Goal: Obtain resource: Obtain resource

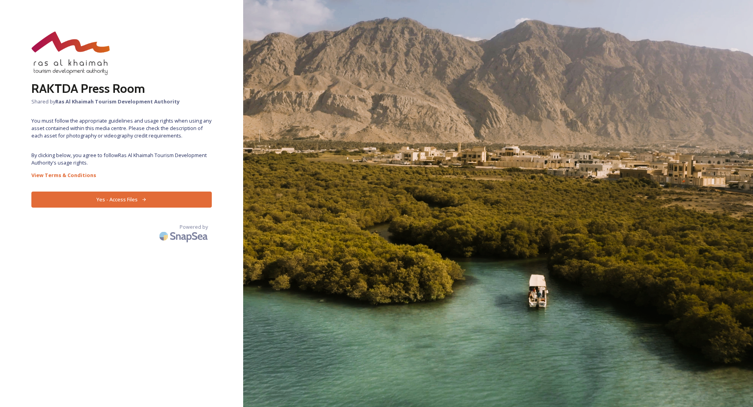
click at [109, 205] on button "Yes - Access Files" at bounding box center [121, 200] width 180 height 16
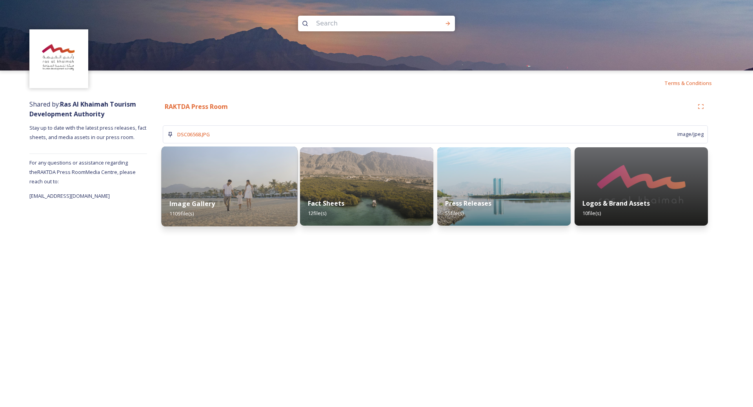
click at [264, 185] on img at bounding box center [229, 187] width 136 height 80
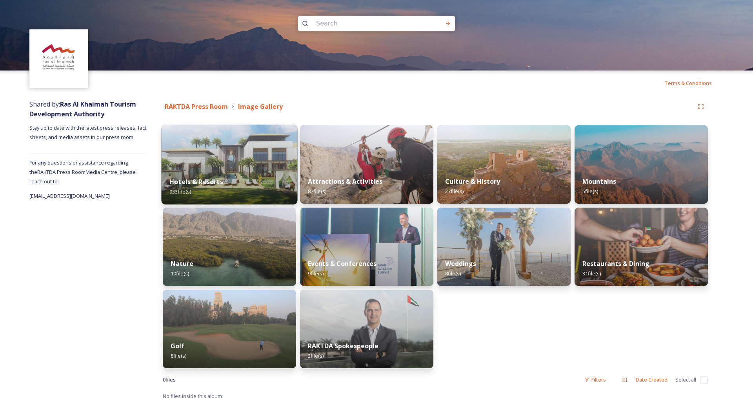
click at [250, 173] on div "Hotels & Resorts 933 file(s)" at bounding box center [229, 187] width 136 height 36
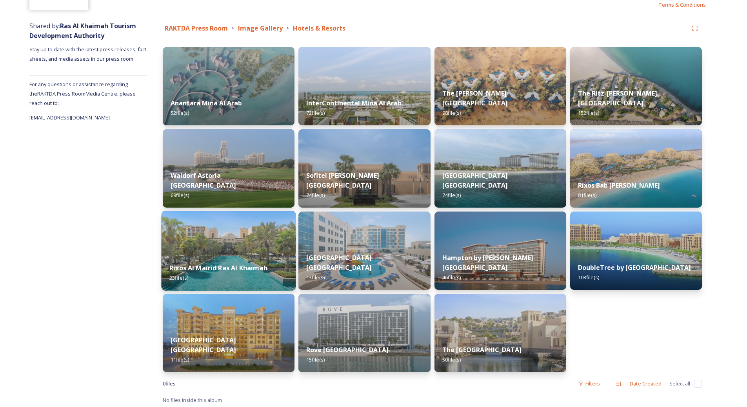
scroll to position [80, 0]
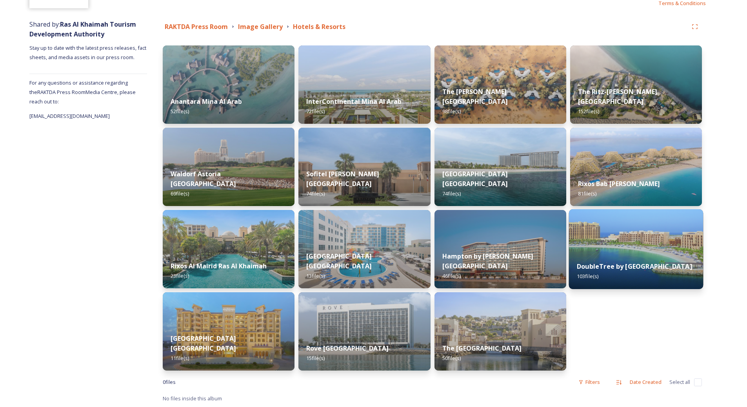
click at [600, 262] on strong "DoubleTree by [GEOGRAPHIC_DATA]" at bounding box center [634, 266] width 115 height 9
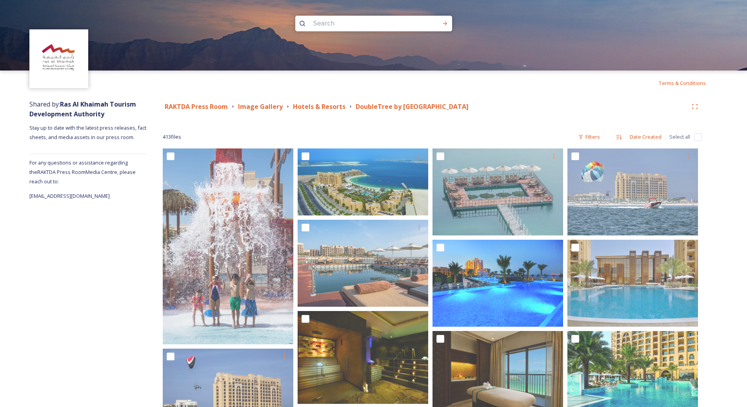
drag, startPoint x: 328, startPoint y: 108, endPoint x: 333, endPoint y: 288, distance: 180.7
click at [328, 107] on strong "Hotels & Resorts" at bounding box center [319, 106] width 53 height 9
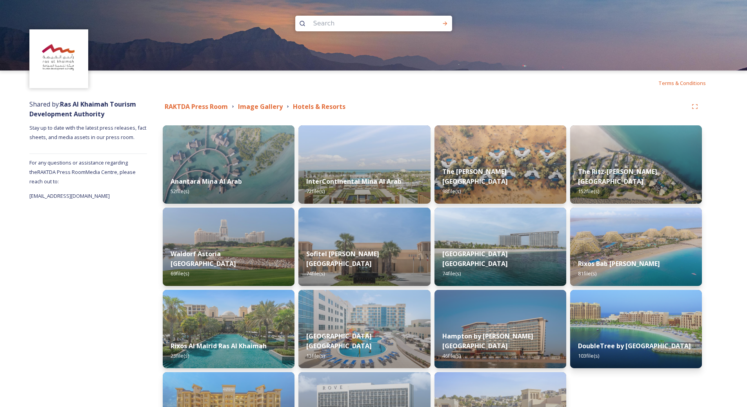
click at [112, 272] on div "Shared by: Ras Al Khaimah Tourism Development Authority Stay up to date with th…" at bounding box center [88, 292] width 118 height 392
click at [117, 276] on div "Shared by: Ras Al Khaimah Tourism Development Authority Stay up to date with th…" at bounding box center [88, 292] width 118 height 392
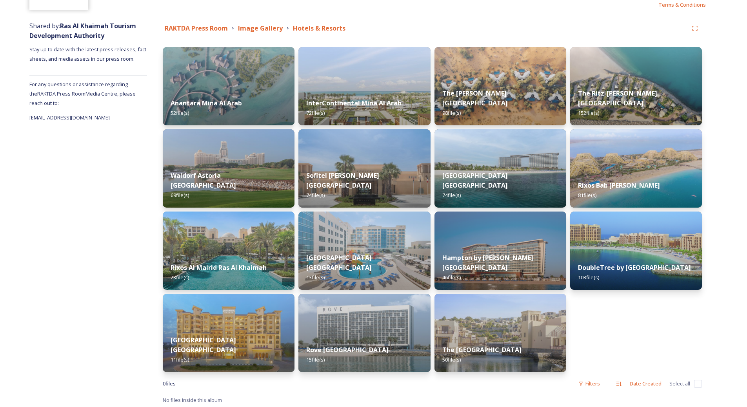
click at [111, 175] on div "Shared by: Ras Al Khaimah Tourism Development Authority Stay up to date with th…" at bounding box center [88, 213] width 118 height 392
click at [212, 28] on strong "RAKTDA Press Room" at bounding box center [196, 28] width 63 height 9
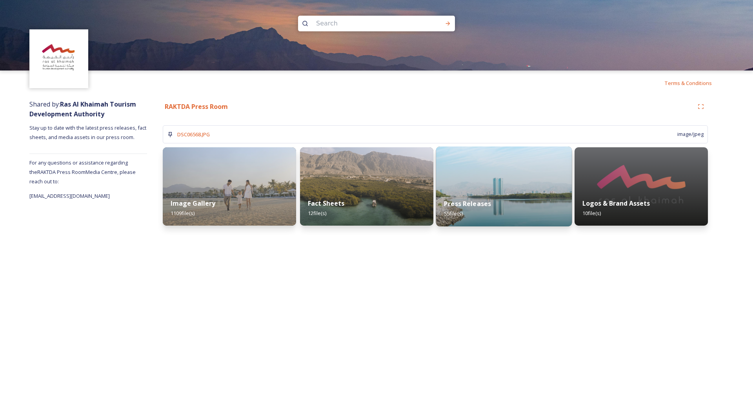
click at [529, 176] on img at bounding box center [504, 187] width 136 height 80
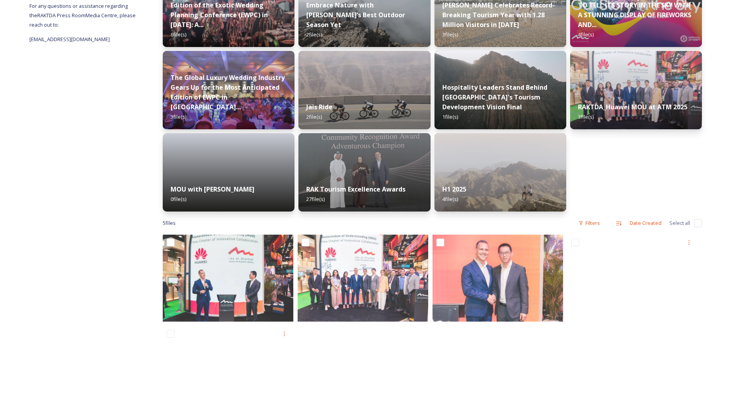
scroll to position [78, 0]
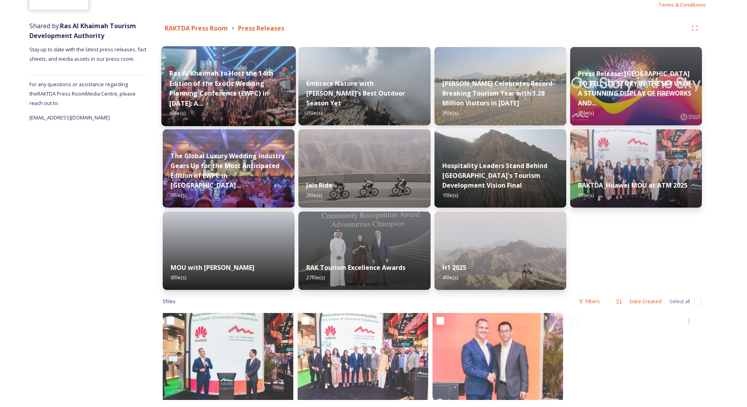
click at [208, 93] on strong "Ras Al Khaimah to Host the 14th Edition of the Exotic Wedding Planning Conferen…" at bounding box center [220, 88] width 103 height 39
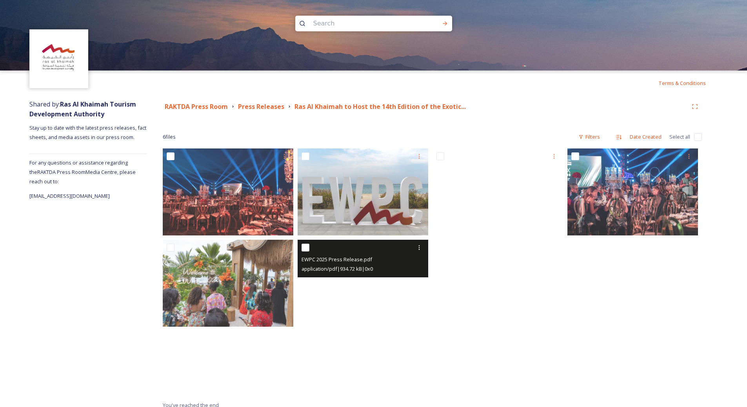
click at [398, 250] on div at bounding box center [363, 248] width 125 height 14
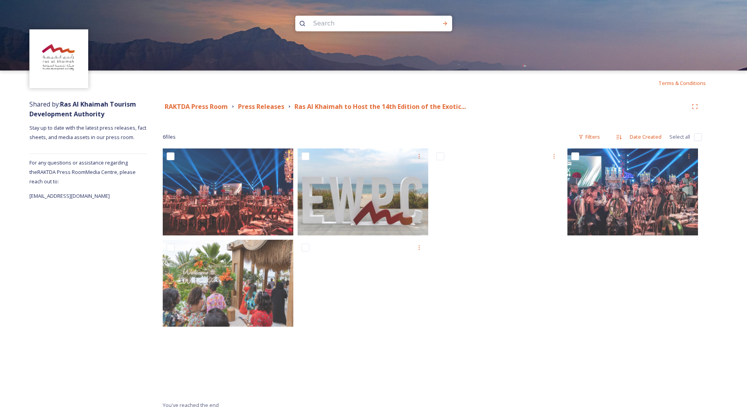
scroll to position [7, 0]
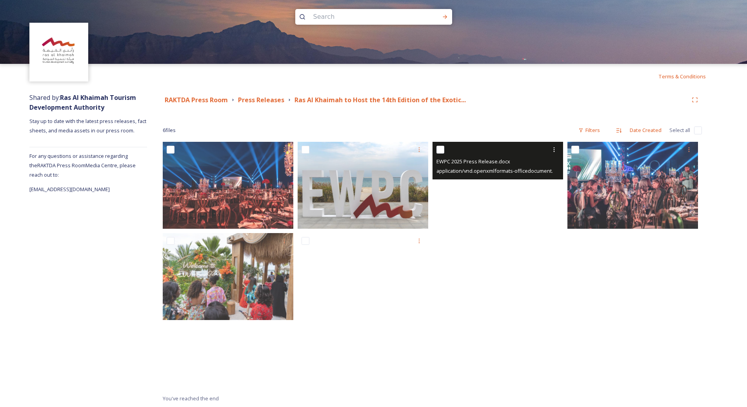
click at [522, 156] on div "EWPC 2025 Press Release.docx application/vnd.openxmlformats-officedocument.word…" at bounding box center [497, 161] width 131 height 38
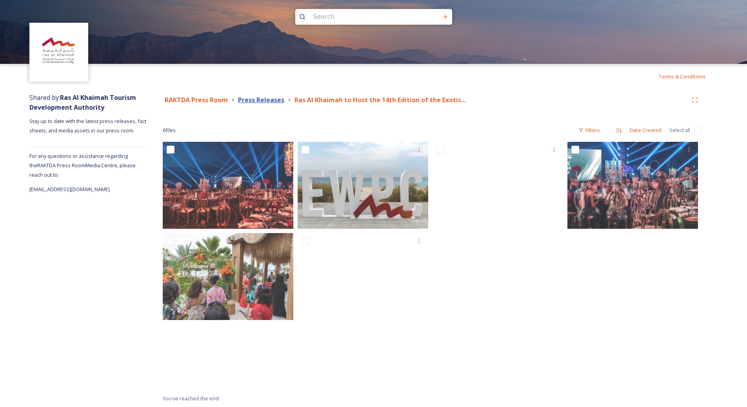
click at [266, 99] on strong "Press Releases" at bounding box center [261, 100] width 46 height 9
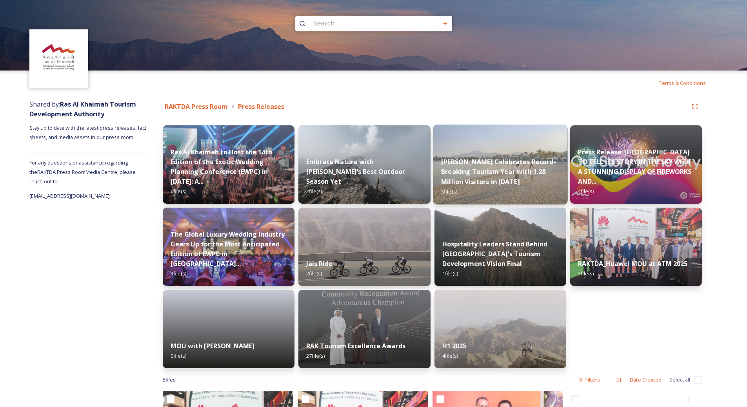
click at [523, 171] on strong "[PERSON_NAME] Celebrates Record-Breaking Tourism Year with 1.28 Million Visitor…" at bounding box center [498, 172] width 115 height 29
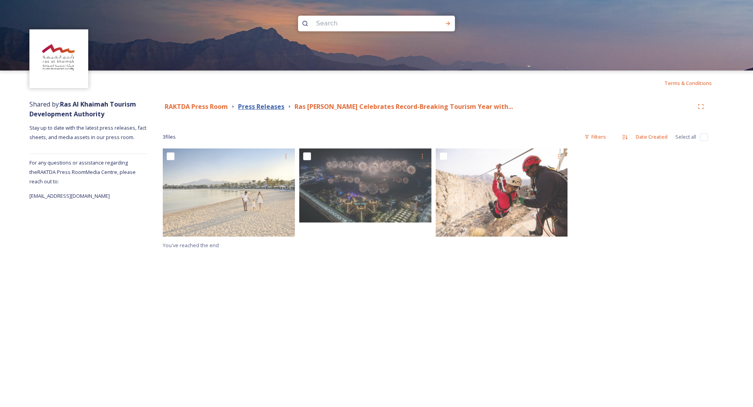
click at [271, 104] on strong "Press Releases" at bounding box center [261, 106] width 46 height 9
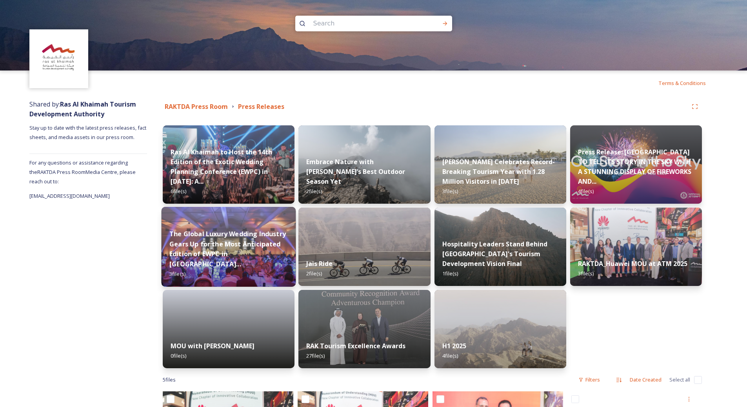
click at [241, 232] on div "The Global Luxury Wedding Industry Gears Up for the Most Anticipated Edition of…" at bounding box center [228, 253] width 134 height 65
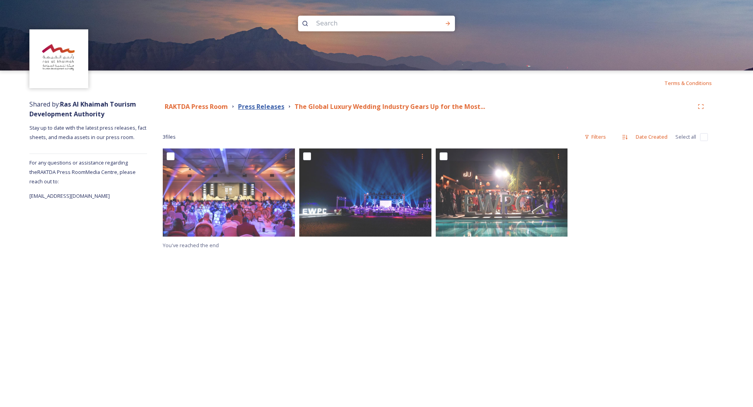
drag, startPoint x: 258, startPoint y: 109, endPoint x: 263, endPoint y: 172, distance: 63.3
click at [258, 109] on strong "Press Releases" at bounding box center [261, 106] width 46 height 9
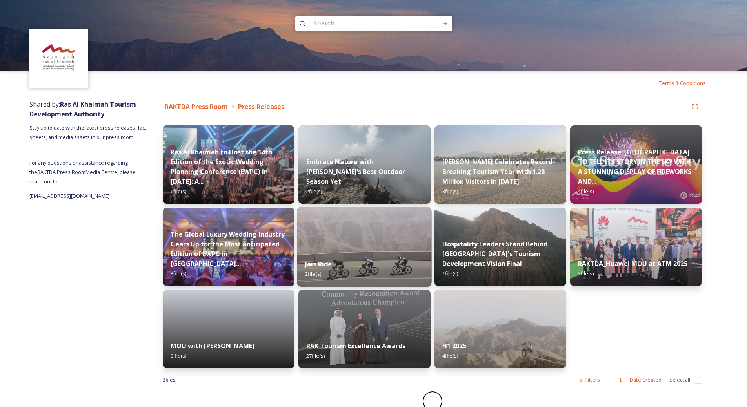
click at [350, 232] on img at bounding box center [364, 247] width 134 height 80
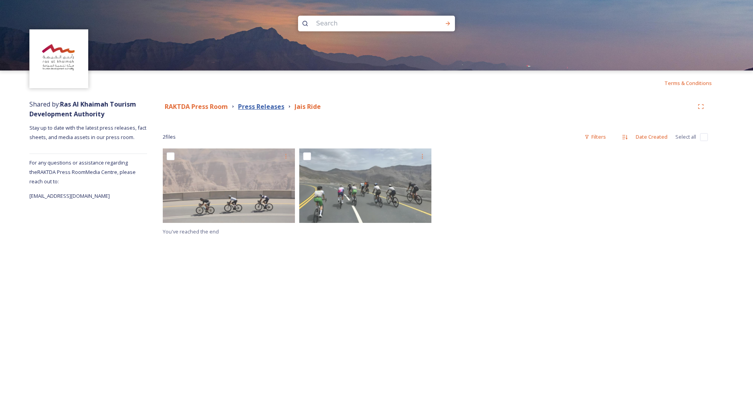
click at [254, 104] on strong "Press Releases" at bounding box center [261, 106] width 46 height 9
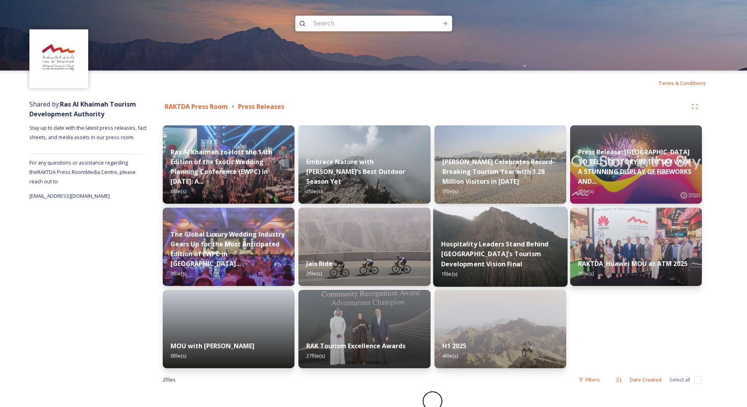
click at [476, 259] on strong "Hospitality Leaders Stand Behind [GEOGRAPHIC_DATA]'s Tourism Development Vision…" at bounding box center [494, 254] width 107 height 29
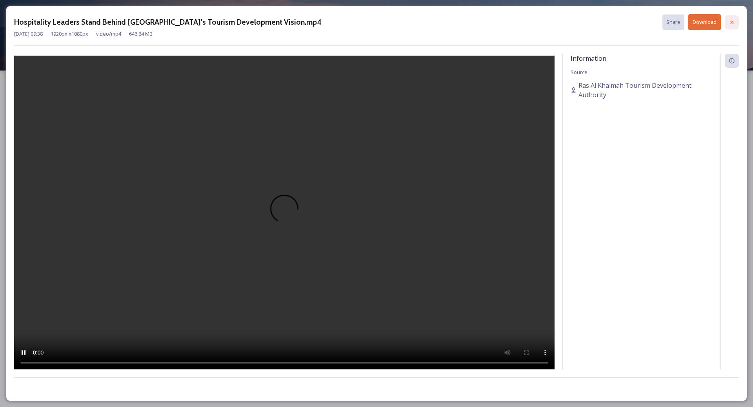
click at [735, 23] on div at bounding box center [731, 22] width 14 height 14
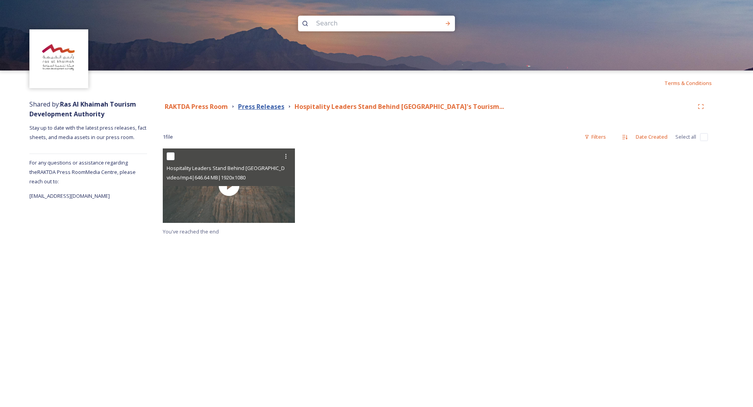
click at [266, 106] on strong "Press Releases" at bounding box center [261, 106] width 46 height 9
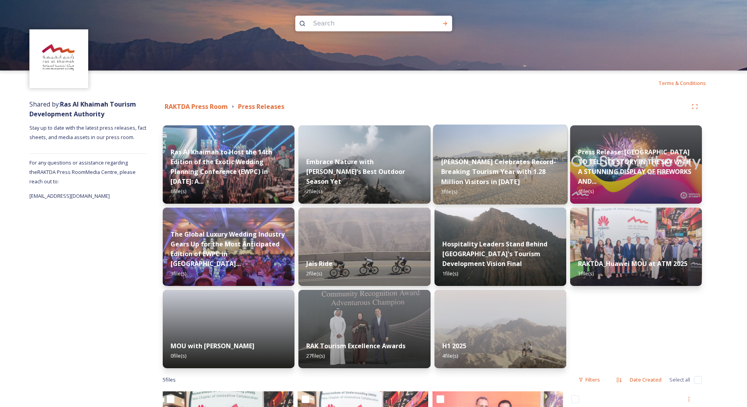
click at [504, 160] on strong "[PERSON_NAME] Celebrates Record-Breaking Tourism Year with 1.28 Million Visitor…" at bounding box center [498, 172] width 115 height 29
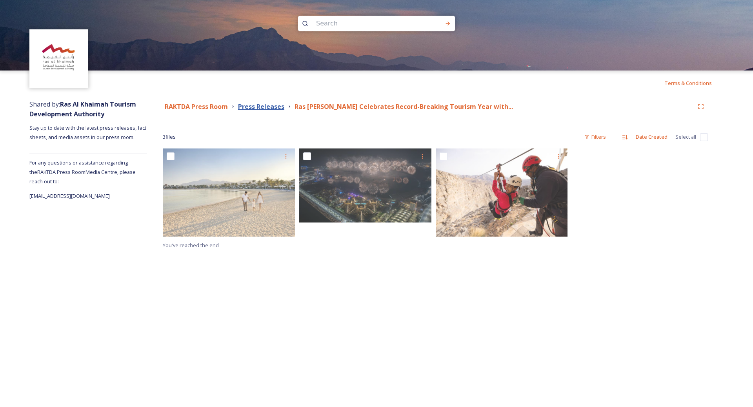
click at [268, 108] on strong "Press Releases" at bounding box center [261, 106] width 46 height 9
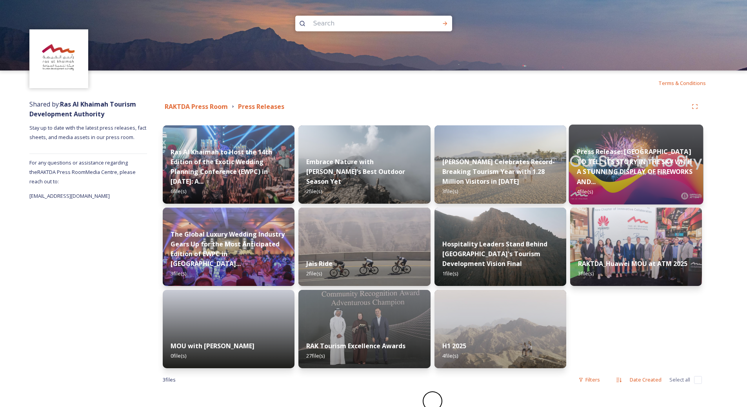
click at [612, 175] on strong "Press Release: [GEOGRAPHIC_DATA] TO TELL ITS STORY IN THE SKY WITH A STUNNING D…" at bounding box center [635, 166] width 116 height 39
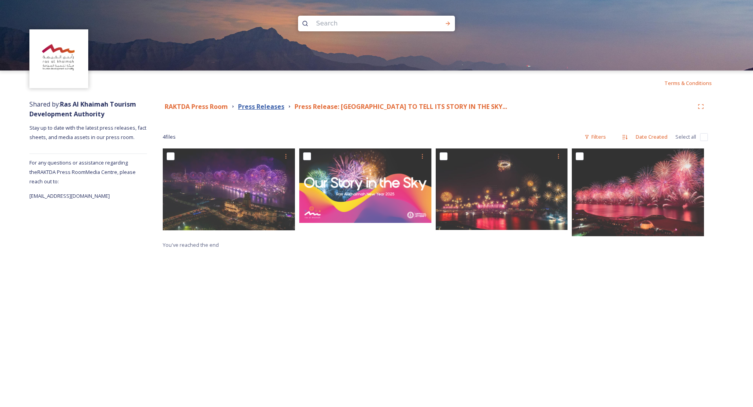
click at [279, 106] on strong "Press Releases" at bounding box center [261, 106] width 46 height 9
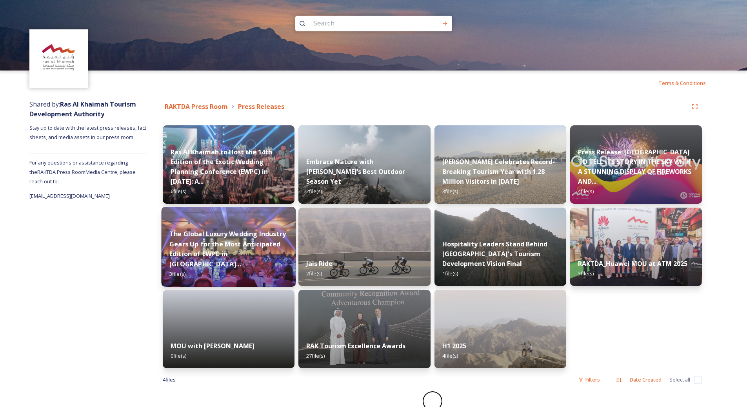
click at [212, 231] on img at bounding box center [228, 247] width 134 height 80
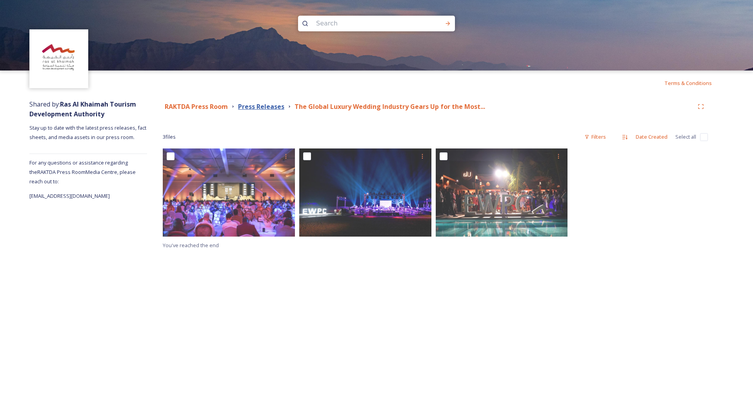
click at [272, 105] on strong "Press Releases" at bounding box center [261, 106] width 46 height 9
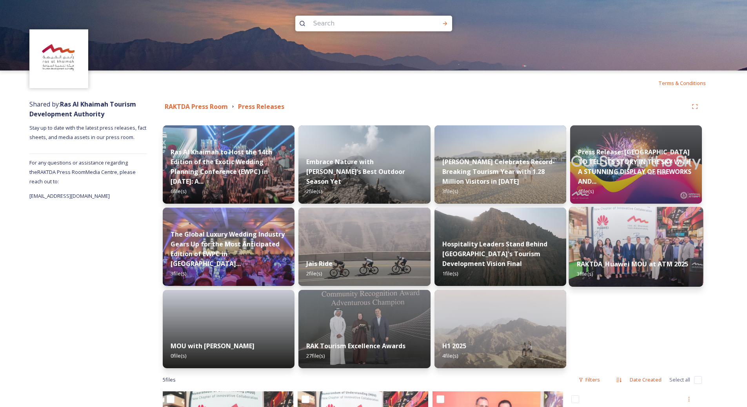
click at [618, 241] on img at bounding box center [635, 247] width 134 height 80
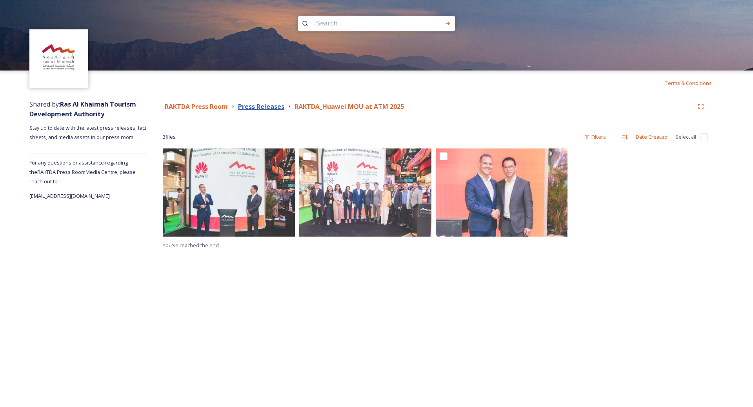
click at [254, 108] on strong "Press Releases" at bounding box center [261, 106] width 46 height 9
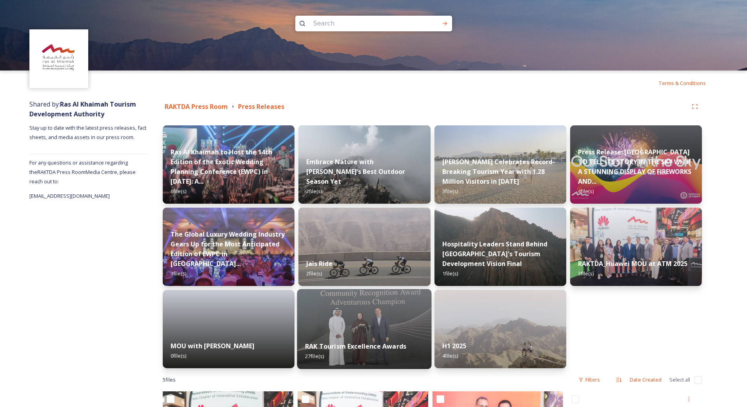
click at [357, 324] on img at bounding box center [364, 329] width 134 height 80
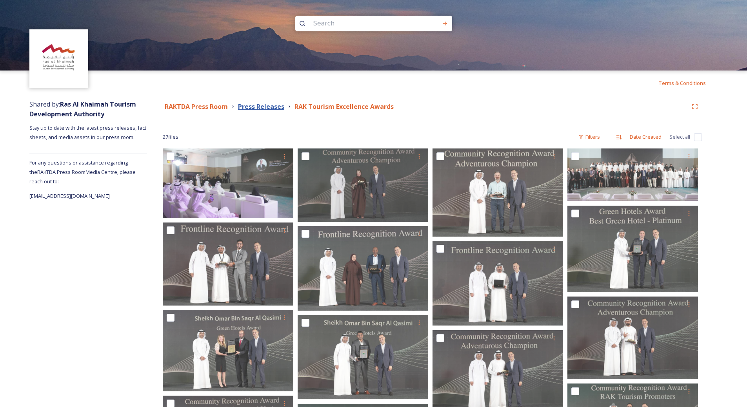
click at [265, 105] on strong "Press Releases" at bounding box center [261, 106] width 46 height 9
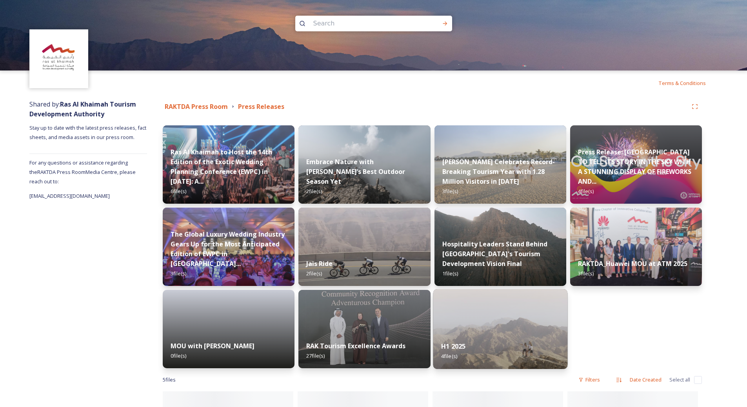
click at [480, 345] on div "H1 2025 4 file(s)" at bounding box center [500, 352] width 134 height 36
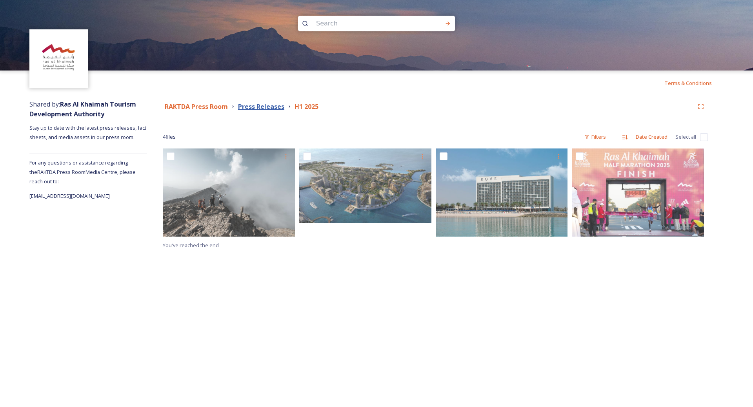
click at [273, 107] on strong "Press Releases" at bounding box center [261, 106] width 46 height 9
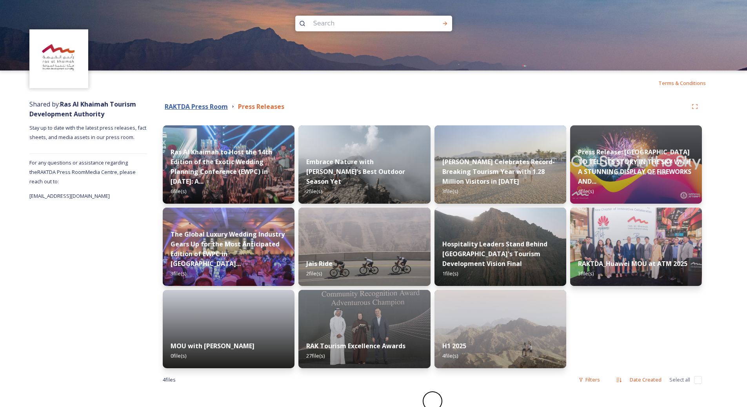
click at [216, 106] on strong "RAKTDA Press Room" at bounding box center [196, 106] width 63 height 9
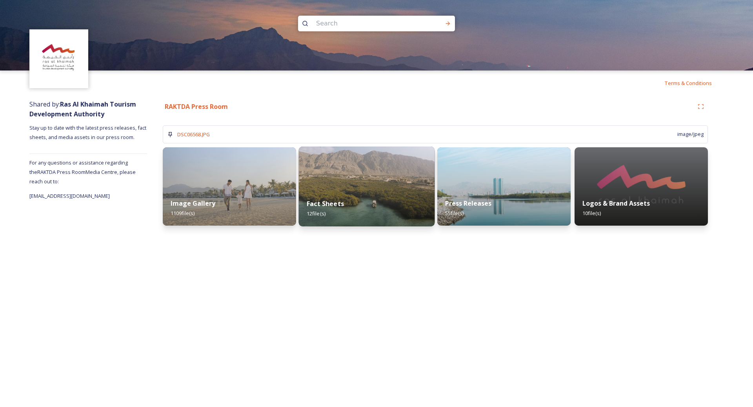
click at [366, 192] on div "Fact Sheets 12 file(s)" at bounding box center [367, 209] width 136 height 36
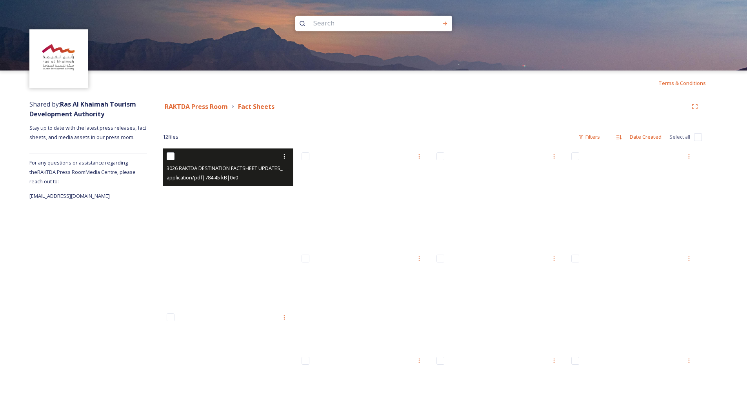
click at [278, 167] on span "3026 RAKTDA DESTINATION FACTSHEET UPDATES_4En.pdf" at bounding box center [234, 167] width 134 height 7
click at [283, 160] on icon at bounding box center [284, 156] width 6 height 6
click at [274, 175] on span "View File" at bounding box center [273, 173] width 20 height 7
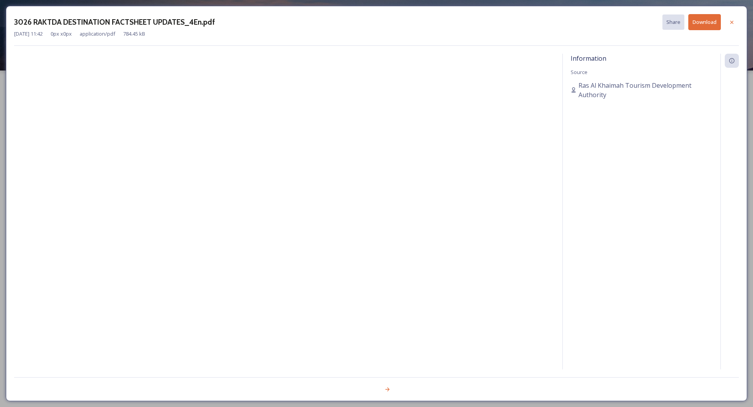
drag, startPoint x: 258, startPoint y: 372, endPoint x: 326, endPoint y: 372, distance: 68.6
click at [326, 372] on div "3026 RAKTDA DESTINATION FACTSHEET UPDATES_4En.pdf Share Download [DATE] 11:42 0…" at bounding box center [376, 203] width 741 height 395
click at [731, 25] on icon at bounding box center [731, 22] width 6 height 6
